Goal: Transaction & Acquisition: Purchase product/service

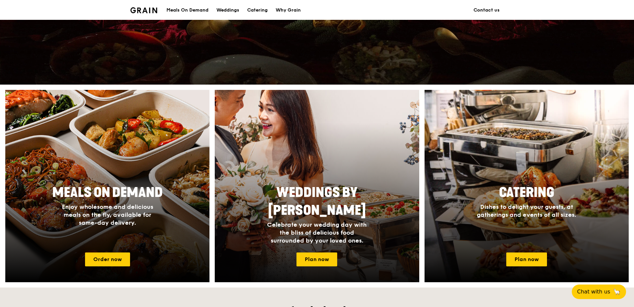
scroll to position [184, 0]
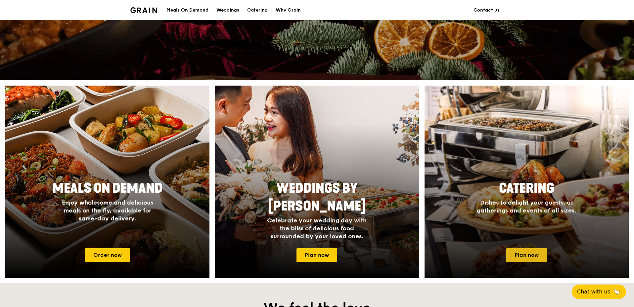
click at [531, 259] on link "Plan now" at bounding box center [526, 255] width 41 height 14
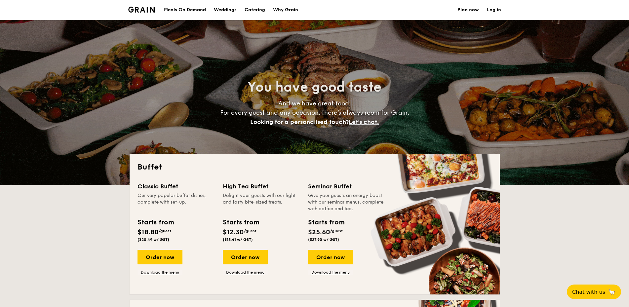
select select
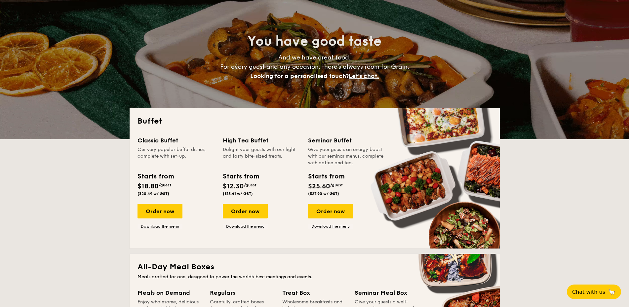
scroll to position [46, 0]
click at [162, 212] on div "Order now" at bounding box center [160, 211] width 45 height 15
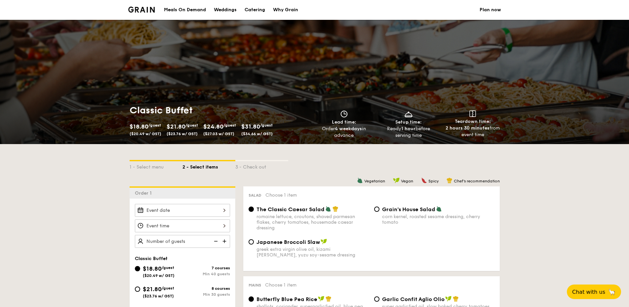
select select
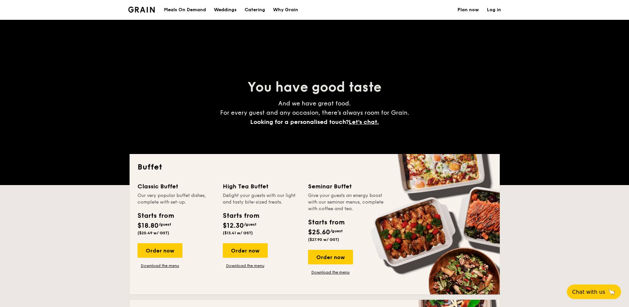
scroll to position [46, 0]
